Goal: Information Seeking & Learning: Learn about a topic

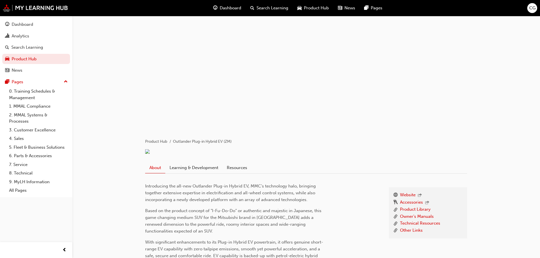
click at [232, 7] on span "Dashboard" at bounding box center [231, 8] width 22 height 7
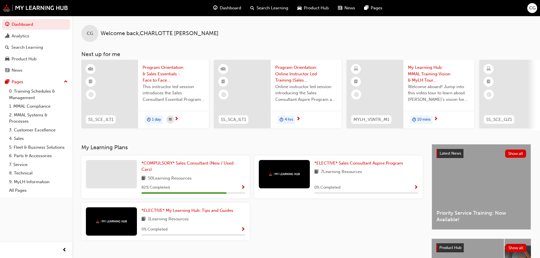
drag, startPoint x: 337, startPoint y: 133, endPoint x: 349, endPoint y: 132, distance: 12.5
click at [349, 131] on div "SS_SCE_ILT1 Program Orientation & Sales Essentials - Face to Face Instructor Le…" at bounding box center [310, 95] width 458 height 71
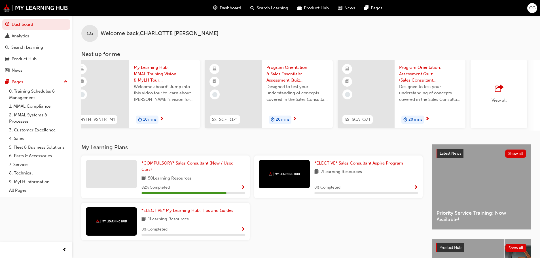
scroll to position [0, 336]
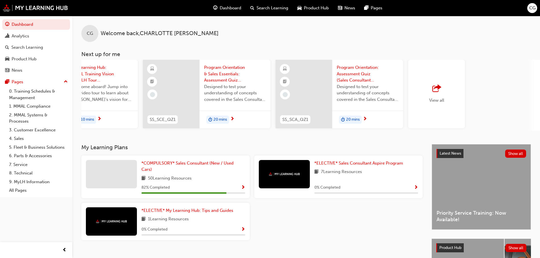
click at [438, 86] on span "outbound-icon" at bounding box center [436, 89] width 8 height 8
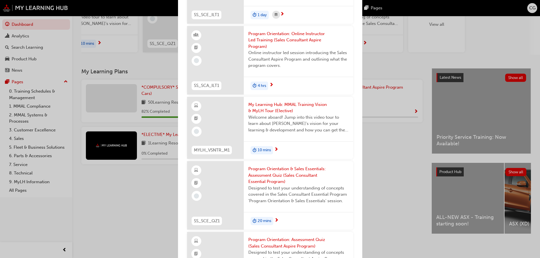
scroll to position [0, 0]
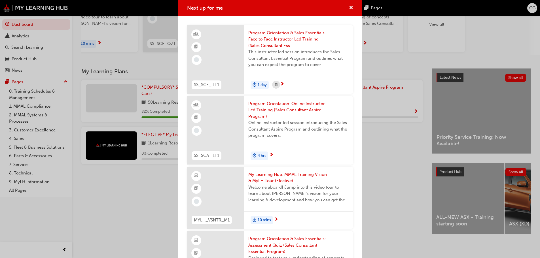
click at [274, 180] on span "My Learning Hub: MMAL Training Vision & MyLH Tour (Elective)" at bounding box center [298, 177] width 100 height 13
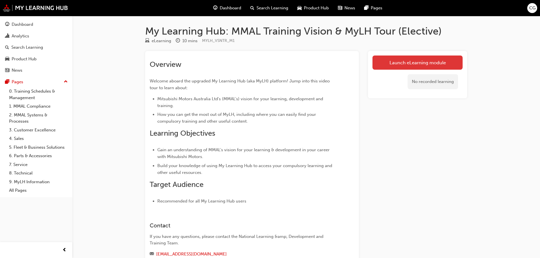
click at [420, 56] on link "Launch eLearning module" at bounding box center [417, 63] width 90 height 14
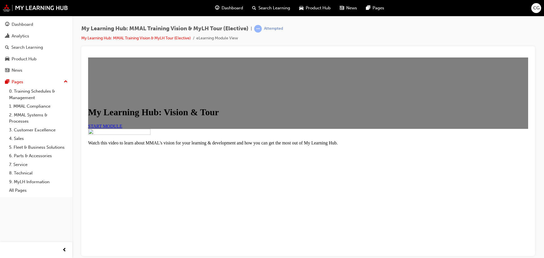
scroll to position [68, 0]
click at [122, 123] on link "START MODULE" at bounding box center [105, 125] width 34 height 5
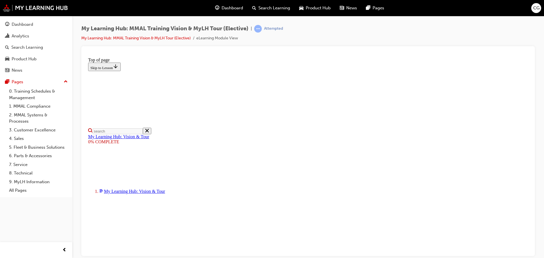
scroll to position [135, 0]
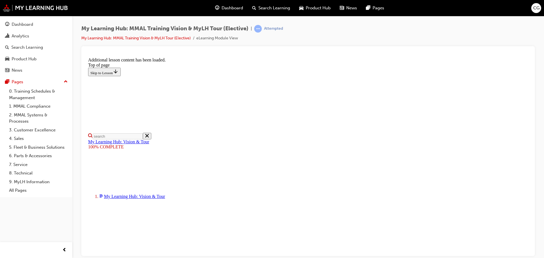
scroll to position [180, 0]
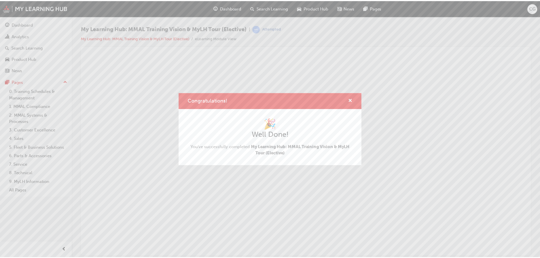
scroll to position [0, 0]
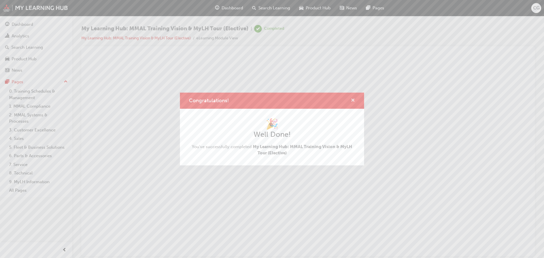
drag, startPoint x: 352, startPoint y: 101, endPoint x: 266, endPoint y: 46, distance: 102.0
click at [352, 101] on span "cross-icon" at bounding box center [353, 100] width 4 height 5
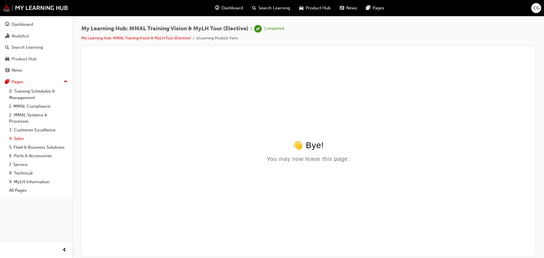
click at [19, 135] on link "4. Sales" at bounding box center [38, 138] width 63 height 9
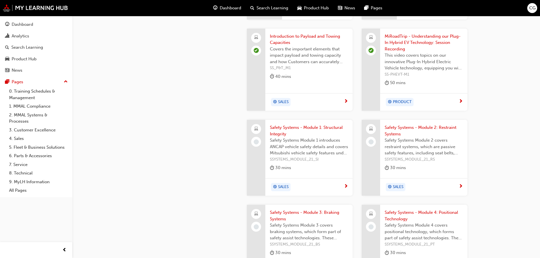
scroll to position [565, 0]
